Goal: Understand process/instructions: Learn how to perform a task or action

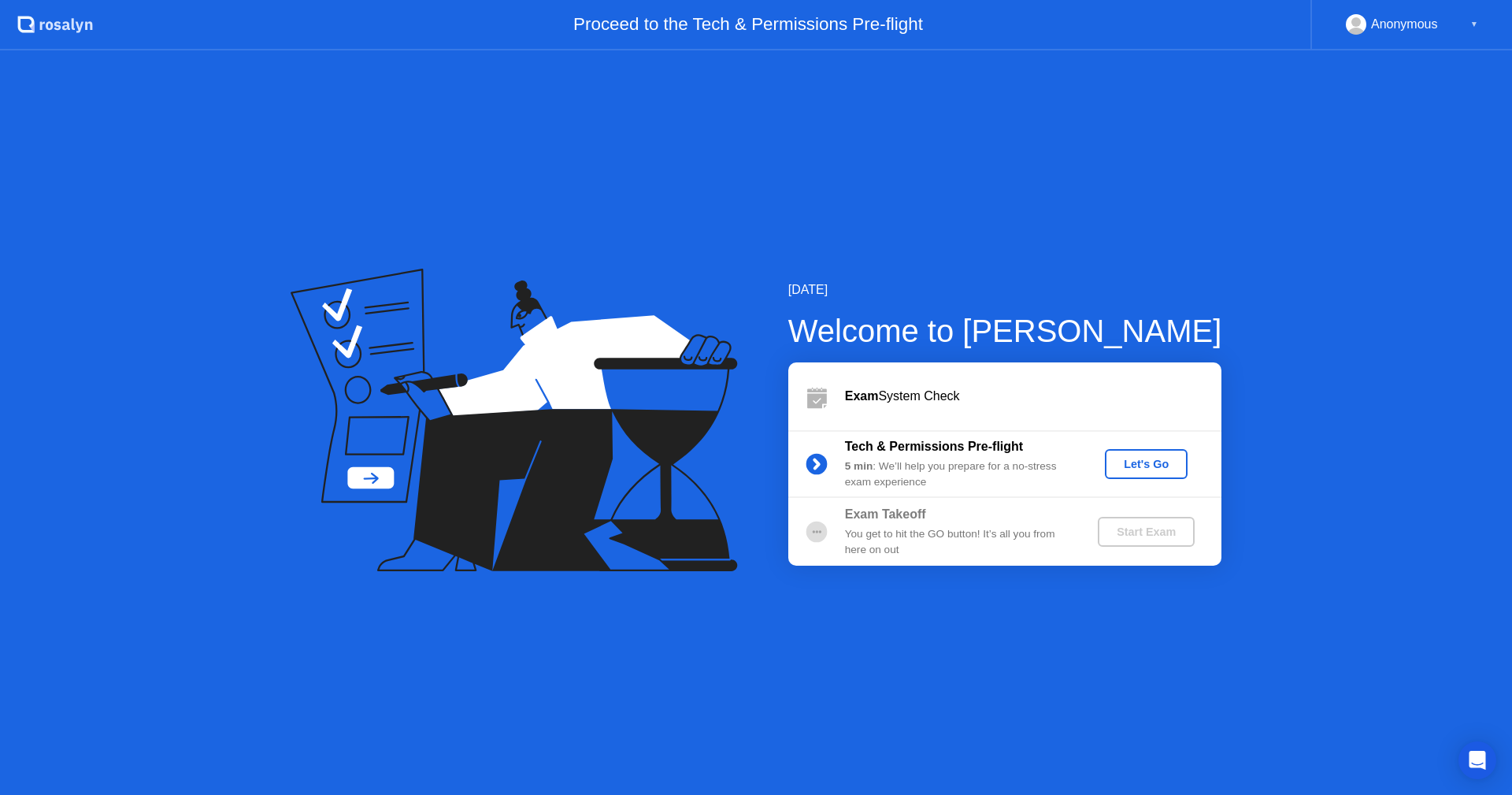
click at [1143, 464] on div "Let's Go" at bounding box center [1146, 463] width 70 height 13
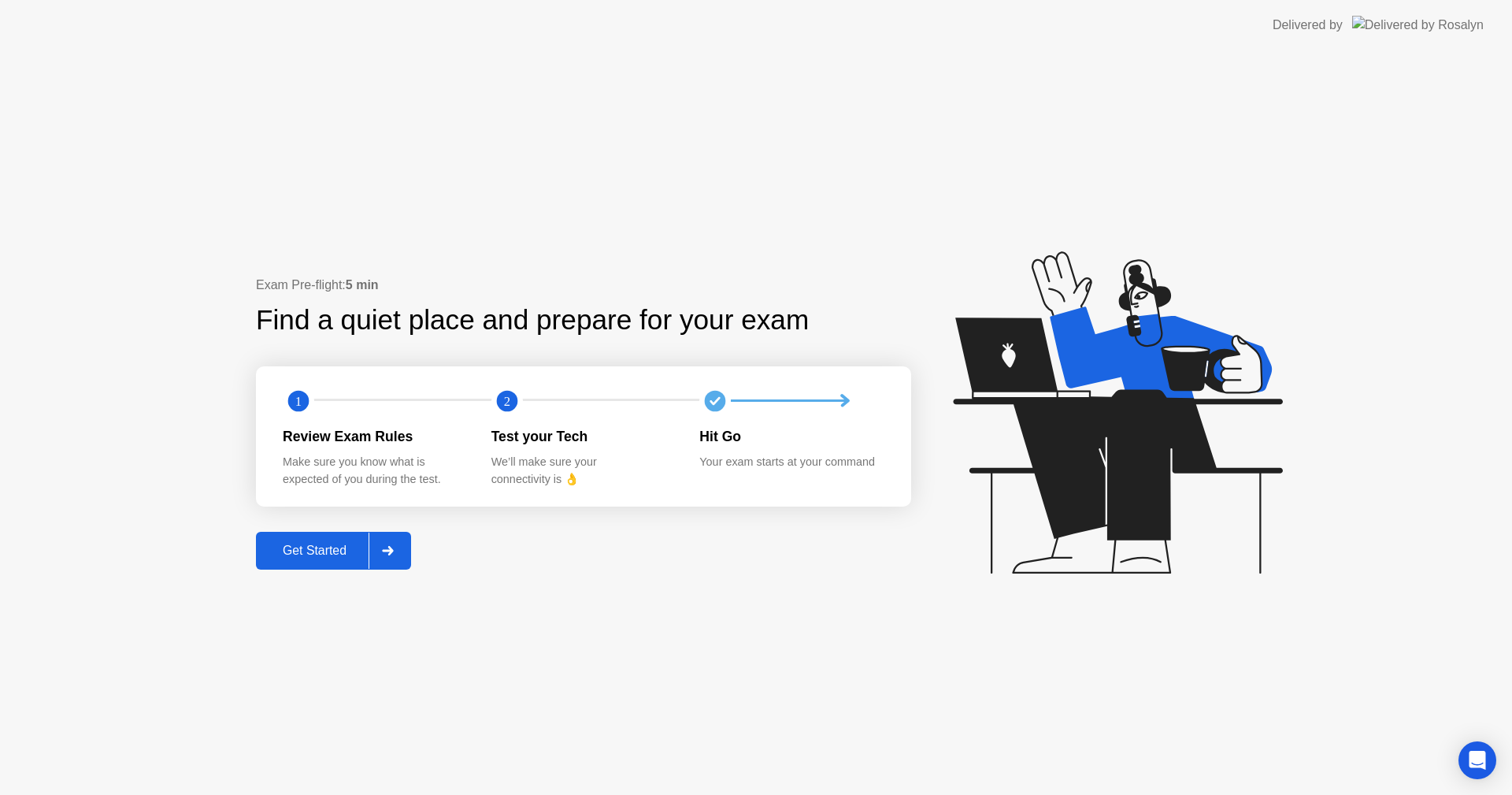
click at [328, 558] on div "Get Started" at bounding box center [315, 550] width 108 height 15
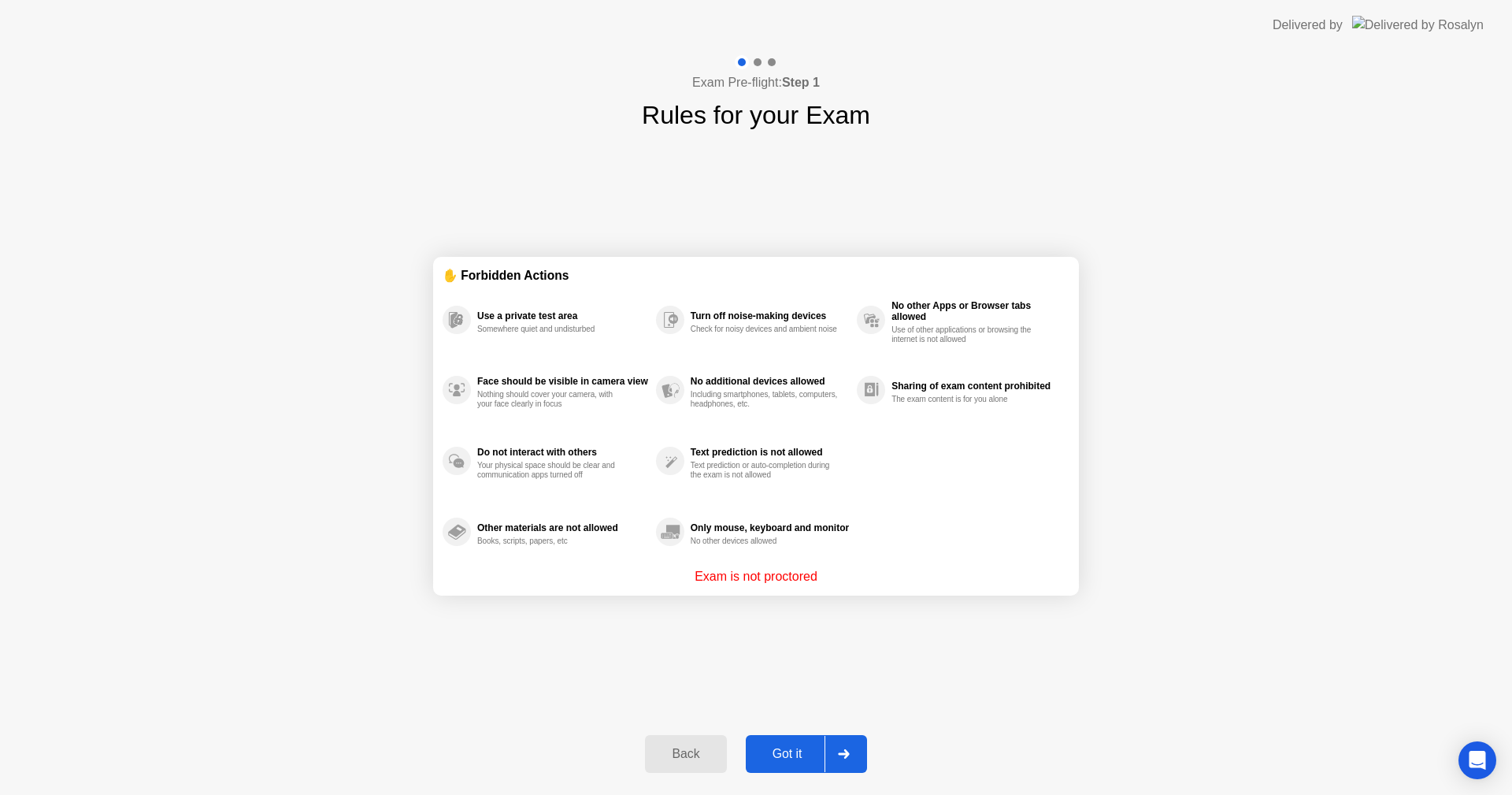
click at [784, 751] on div "Got it" at bounding box center [787, 753] width 74 height 15
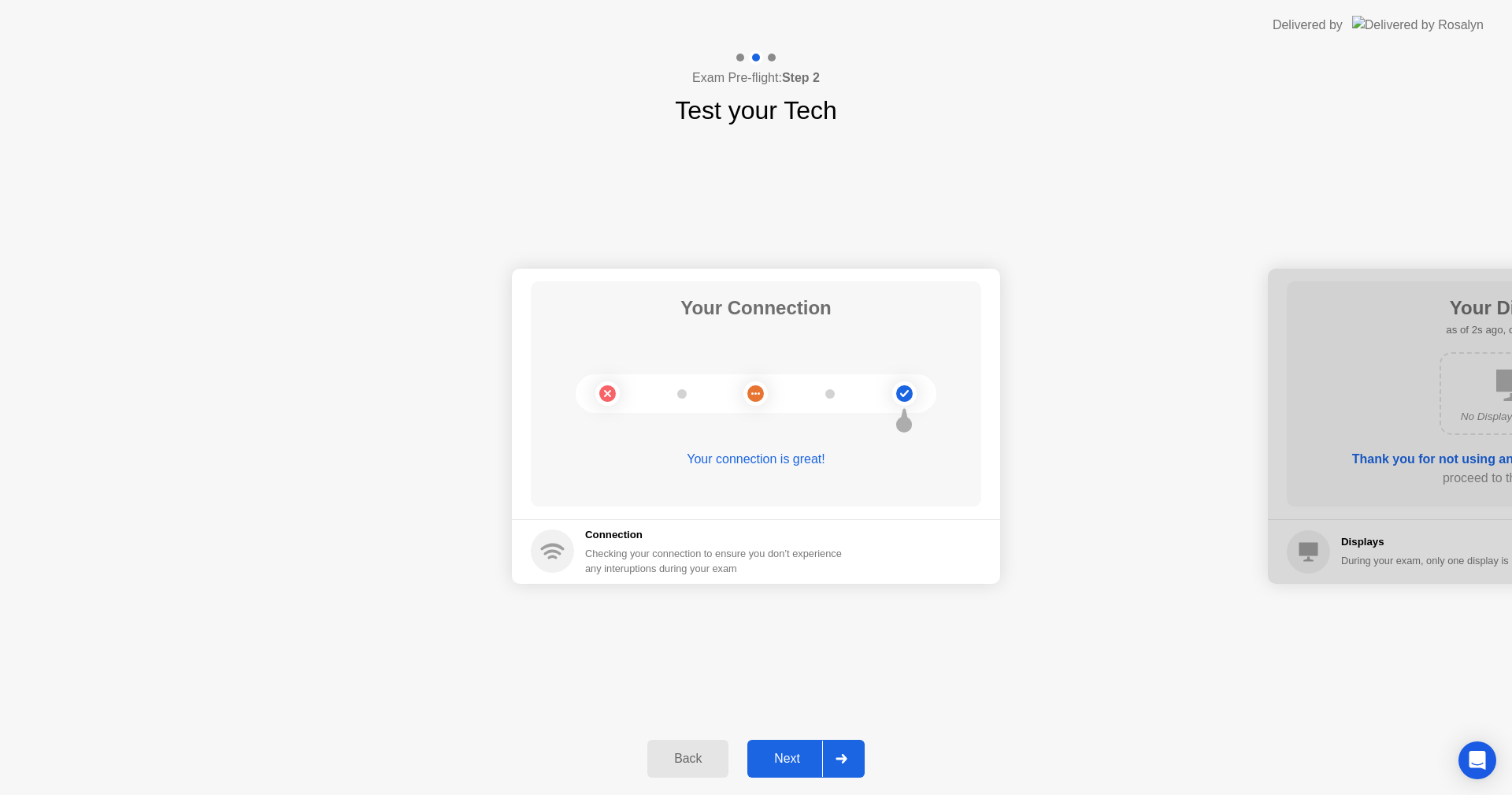
click at [795, 758] on div "Next" at bounding box center [787, 758] width 70 height 15
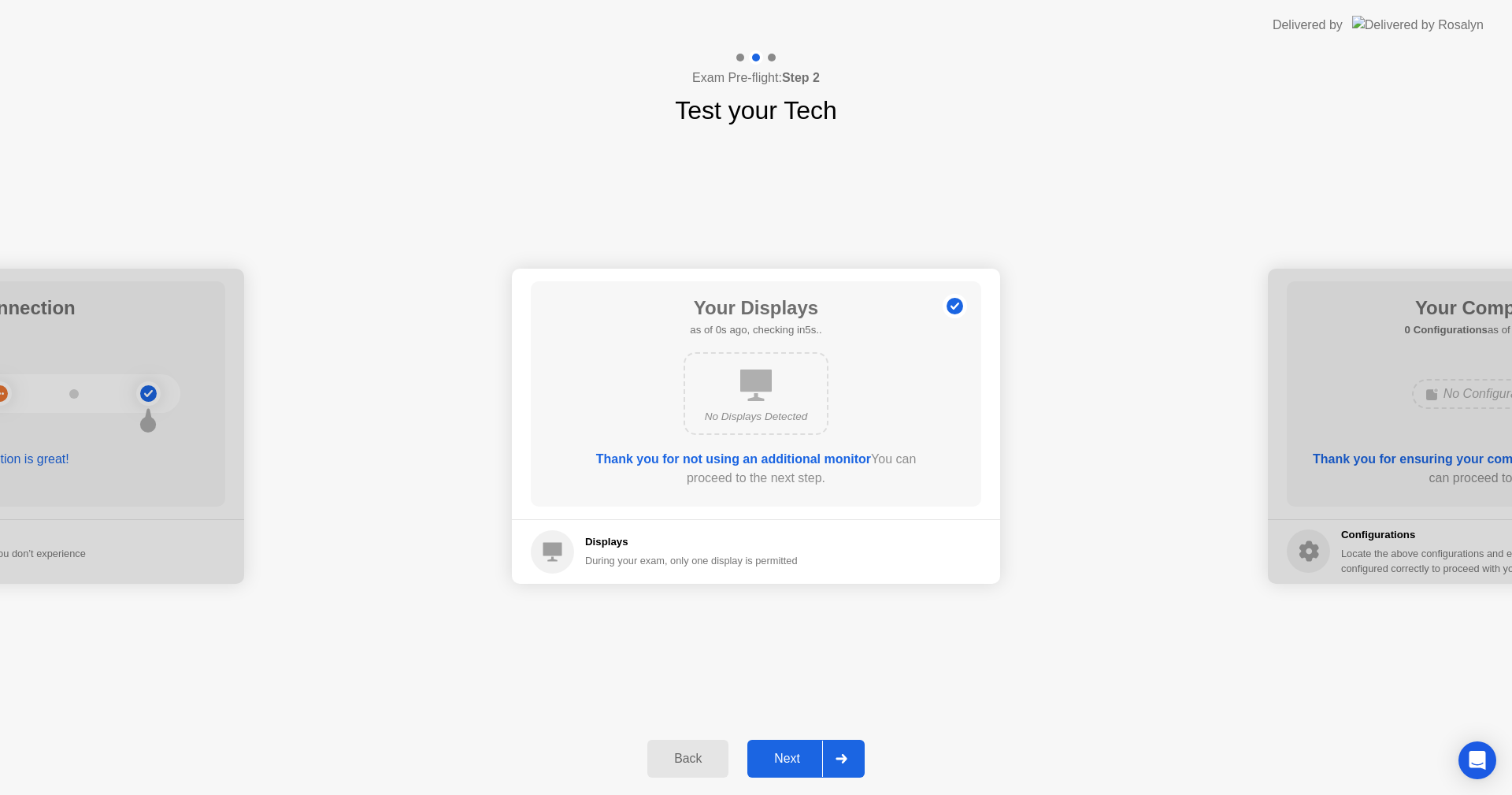
click at [795, 758] on div "Next" at bounding box center [787, 758] width 70 height 15
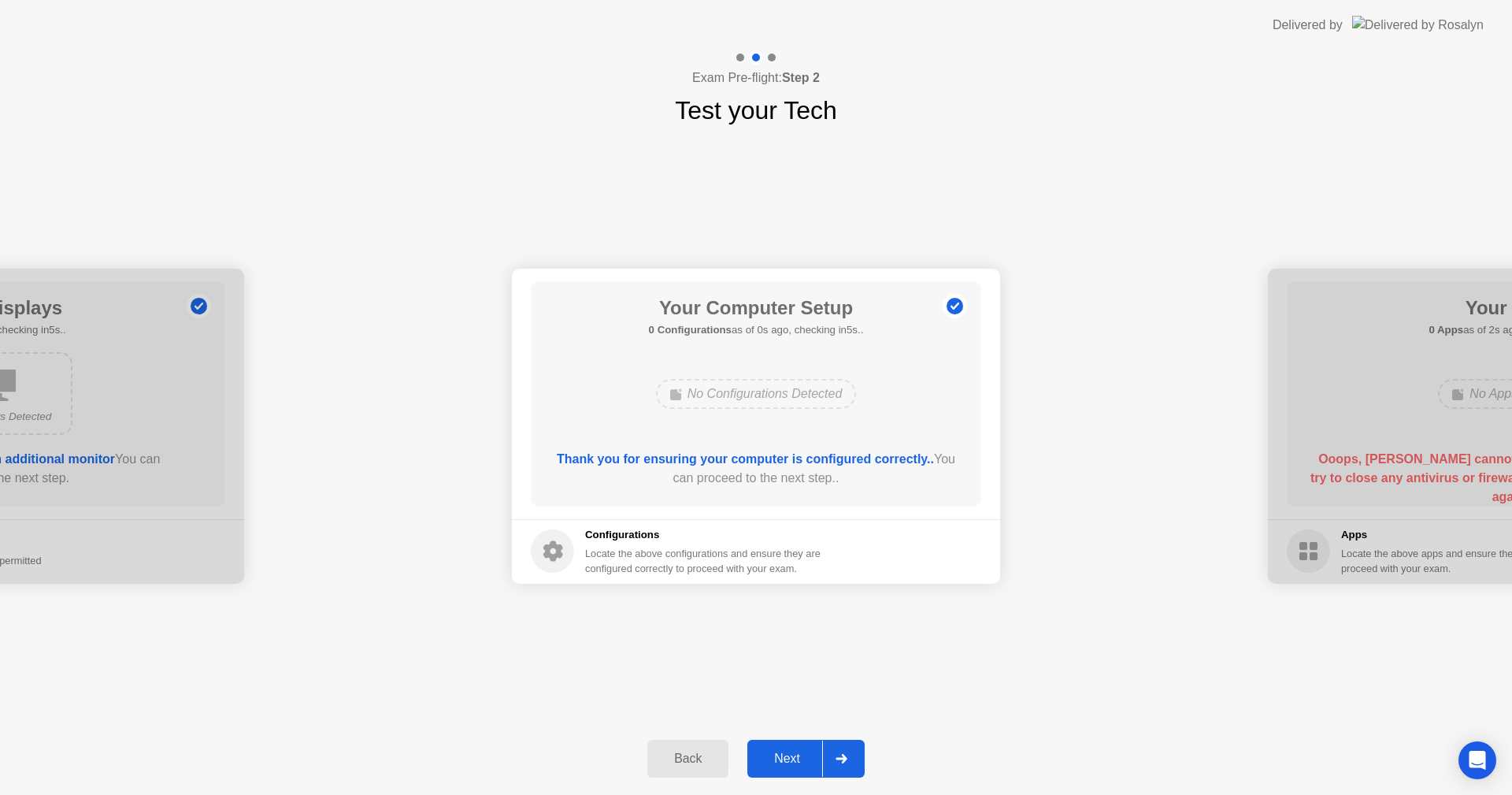
click at [795, 758] on div "Next" at bounding box center [787, 758] width 70 height 15
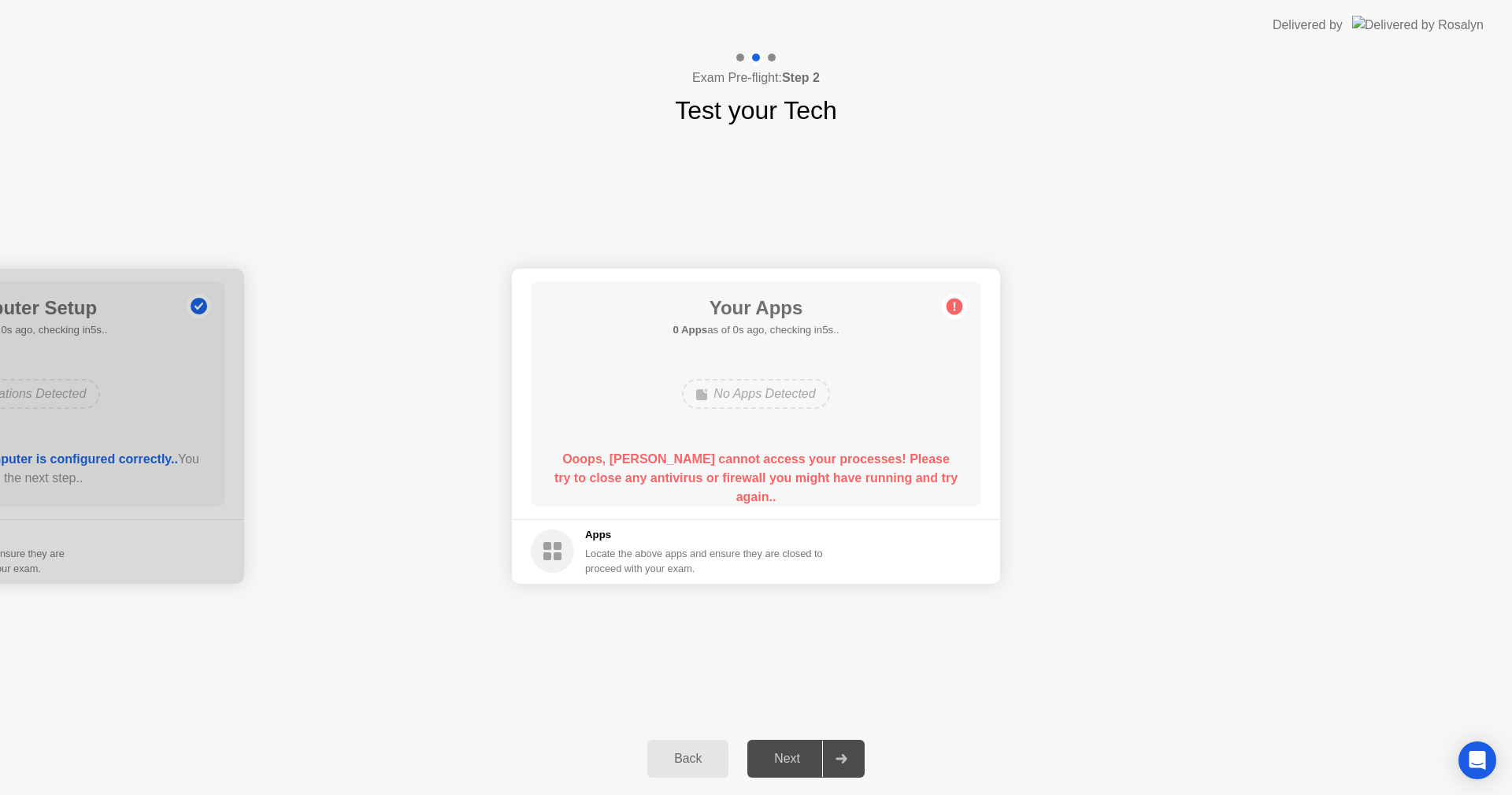
click at [795, 758] on div "Next" at bounding box center [787, 758] width 70 height 15
click at [685, 456] on b "Ooops, [PERSON_NAME] cannot access your processes! Please try to close any anti…" at bounding box center [755, 477] width 403 height 51
click at [807, 507] on main "Your Apps 0 Apps as of 2s ago, checking in3s.. No Apps Detected Ooops, [PERSON_…" at bounding box center [755, 394] width 488 height 250
